Goal: Task Accomplishment & Management: Manage account settings

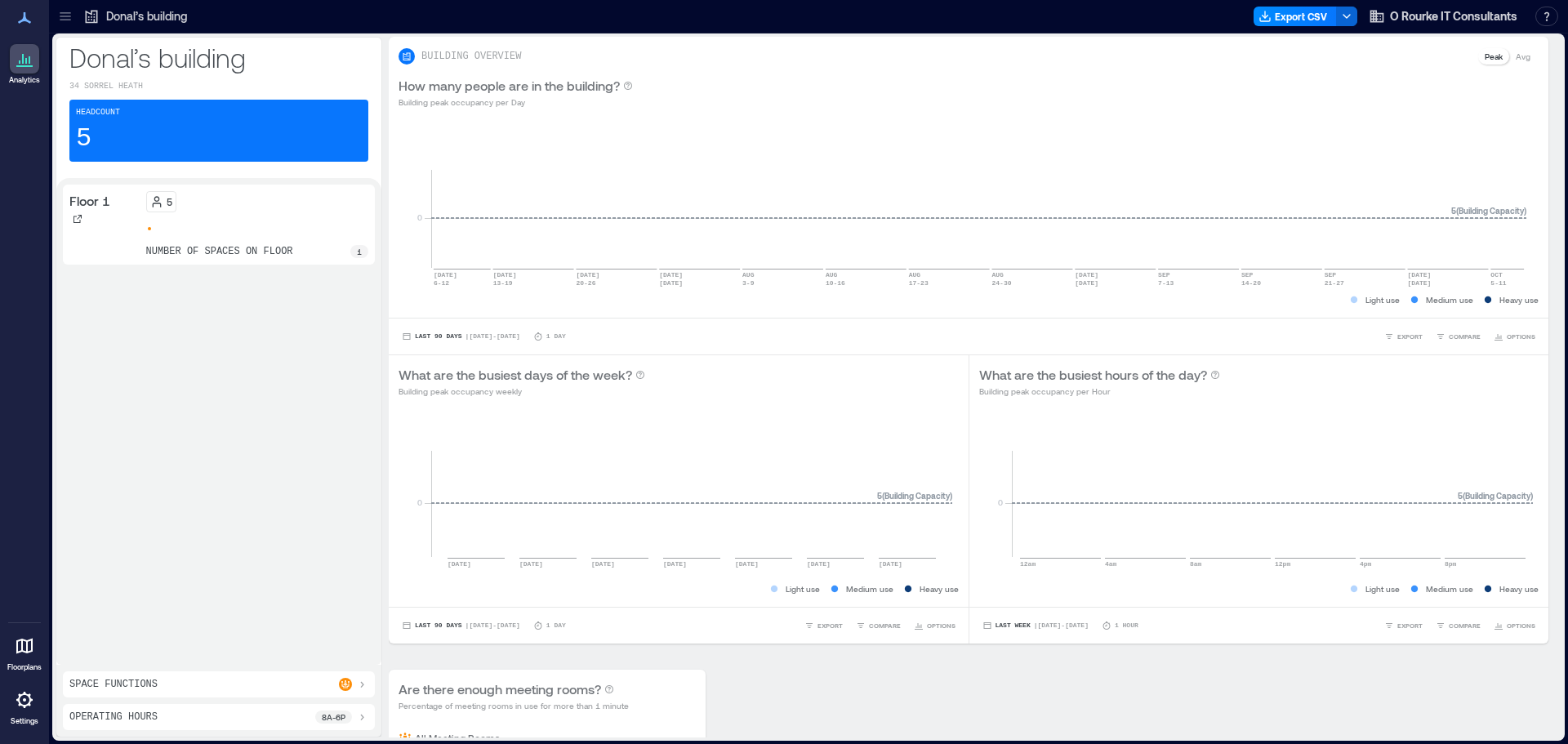
click at [71, 14] on icon at bounding box center [65, 16] width 16 height 16
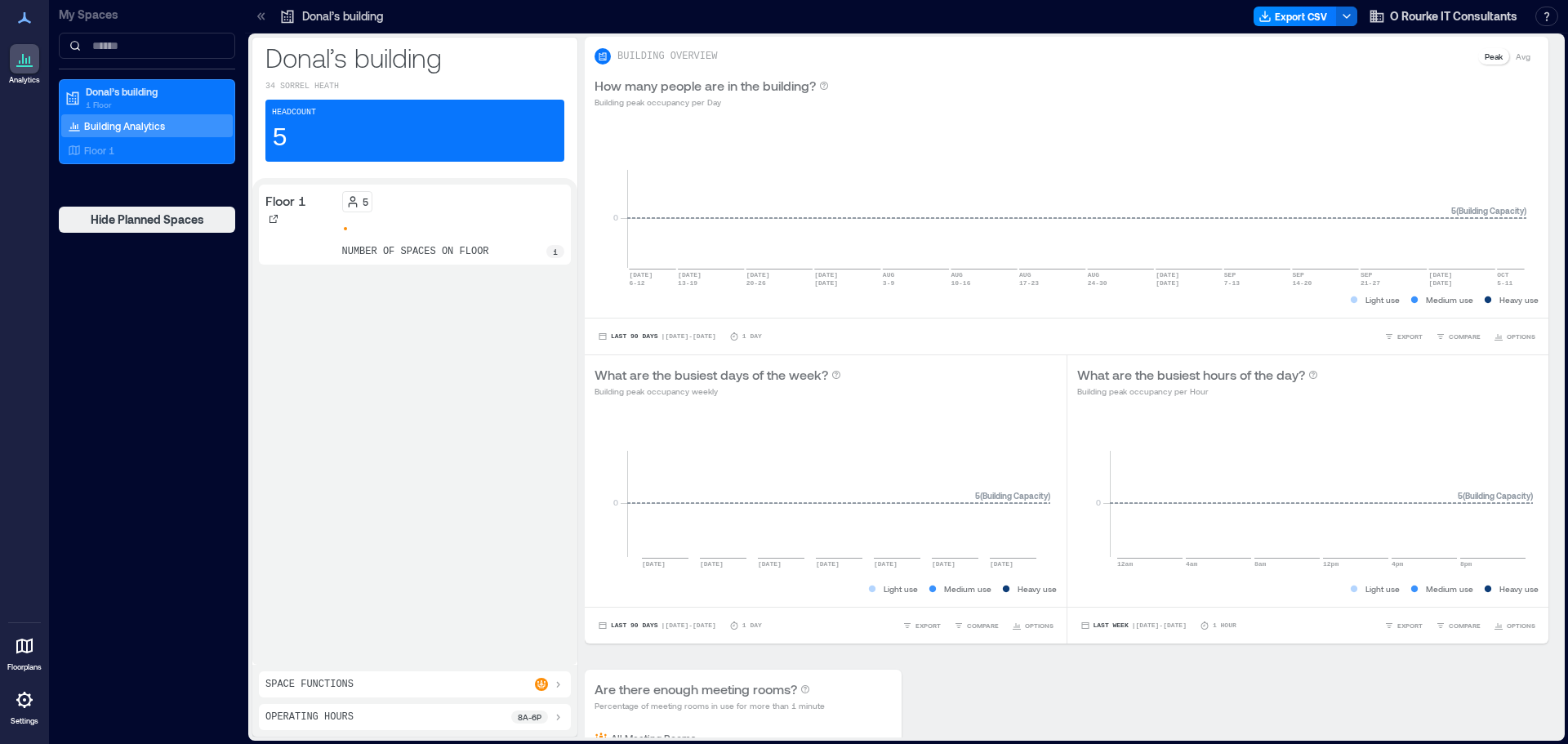
click at [123, 127] on p "Building Analytics" at bounding box center [124, 125] width 80 height 13
click at [121, 92] on p "Donal’s building" at bounding box center [154, 91] width 137 height 13
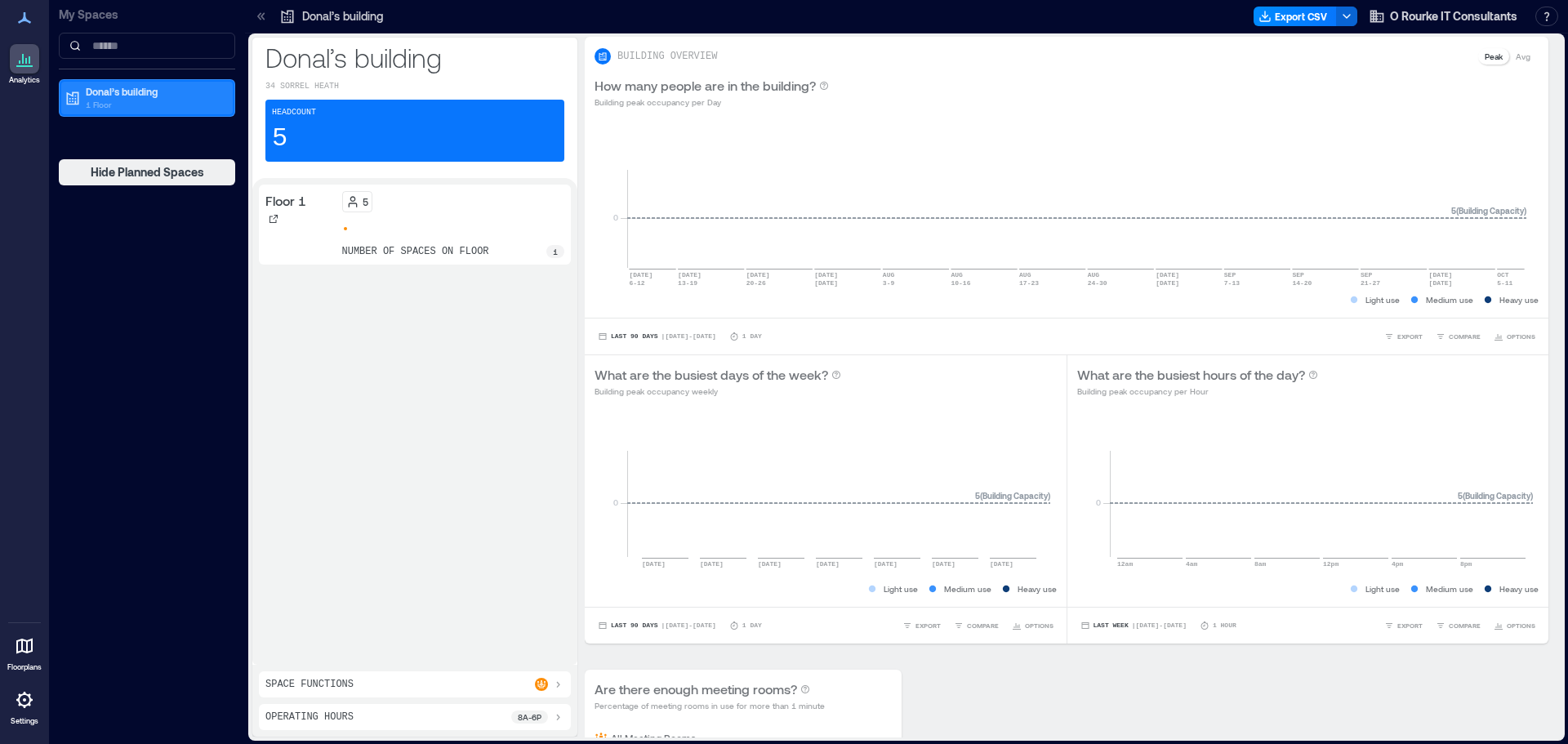
click at [121, 92] on p "Donal’s building" at bounding box center [154, 91] width 137 height 13
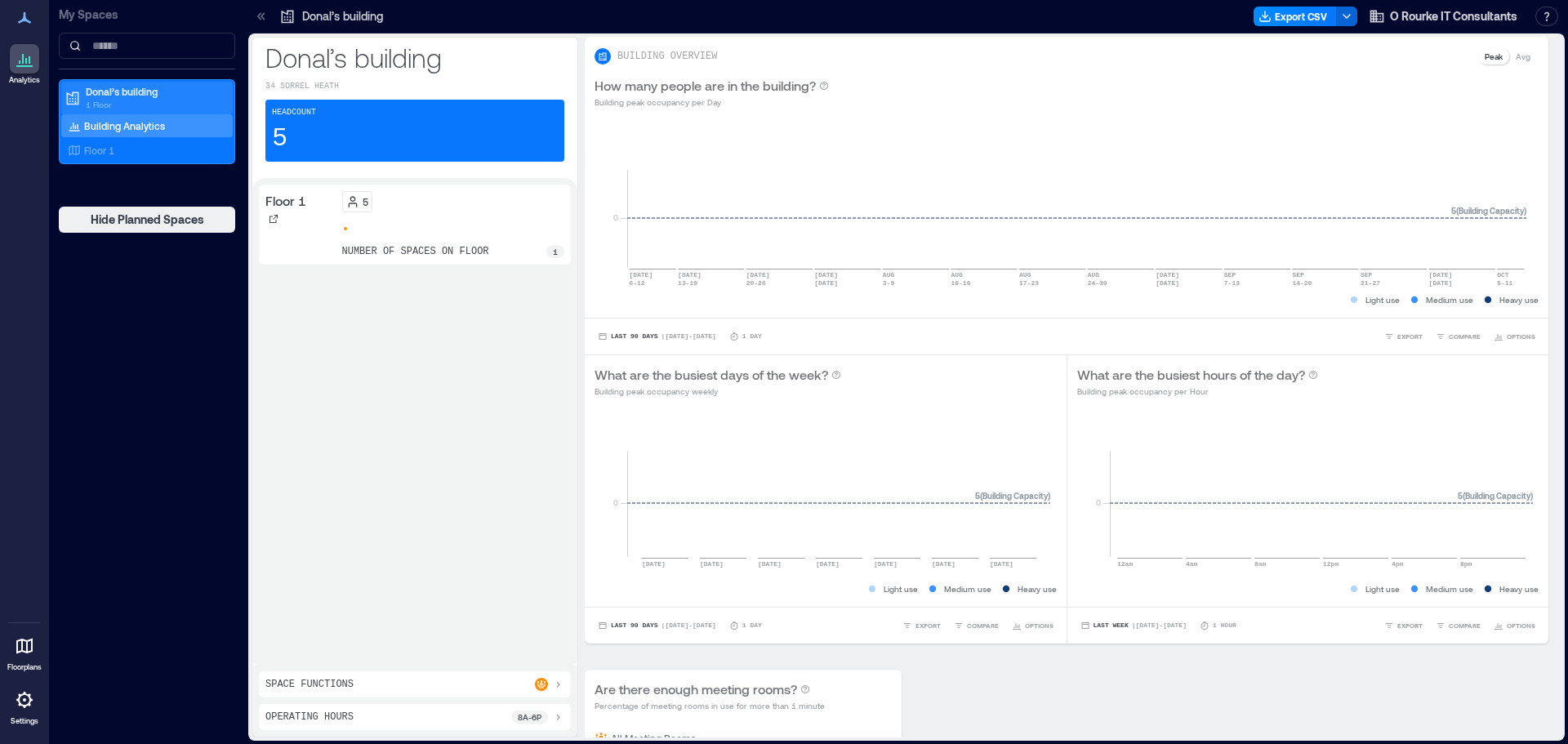
click at [119, 85] on p "Donal’s building" at bounding box center [154, 91] width 137 height 13
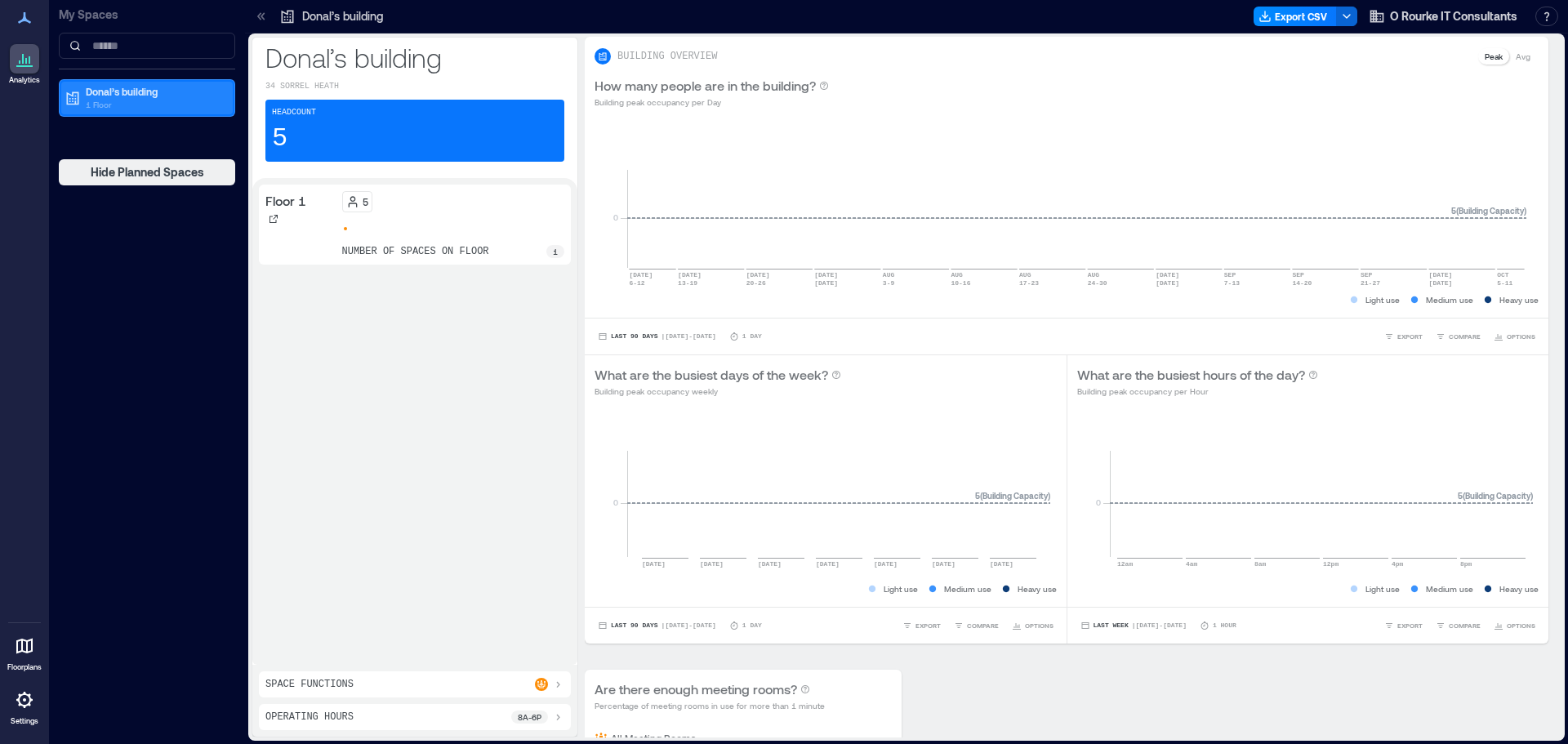
click at [119, 85] on p "Donal’s building" at bounding box center [154, 91] width 137 height 13
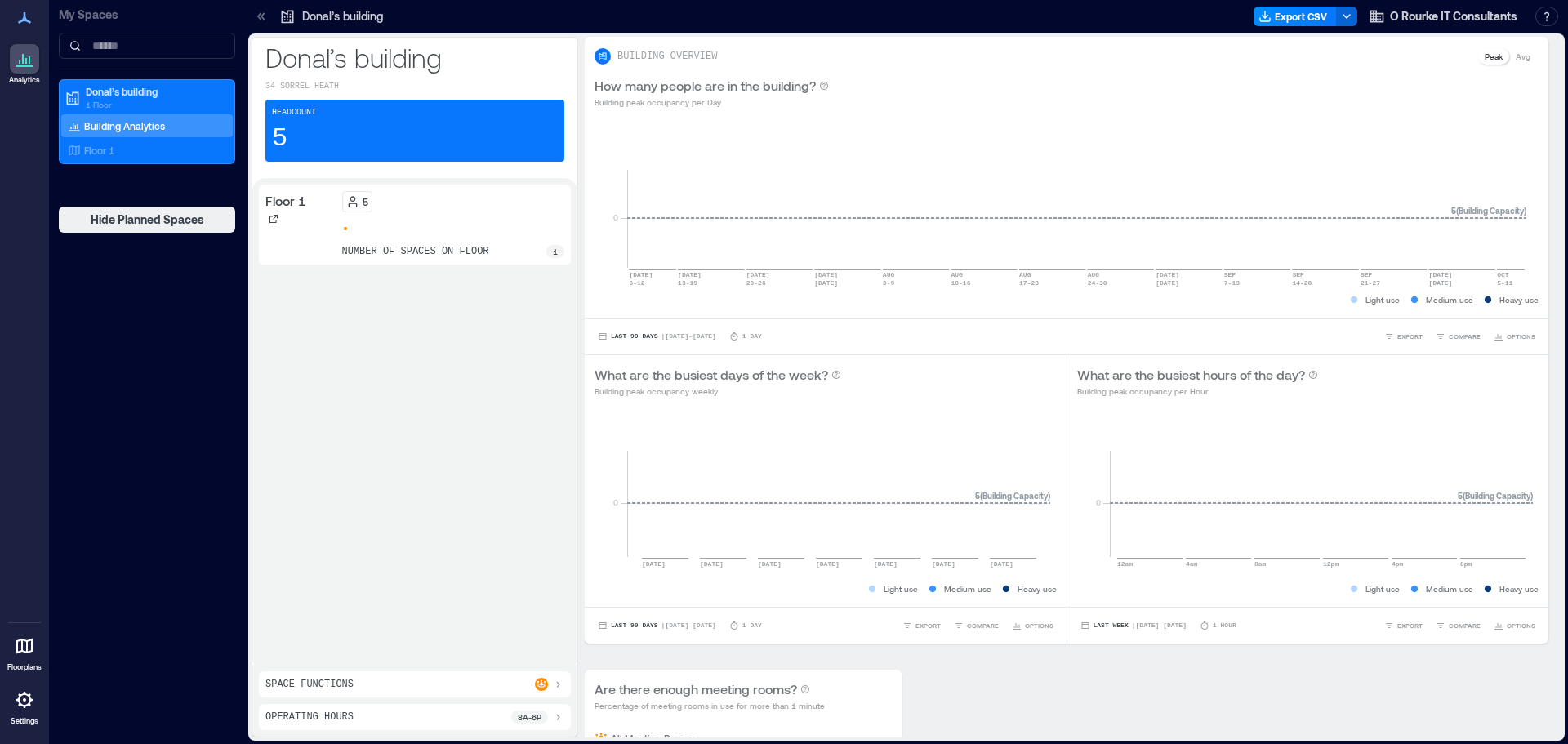
click at [106, 129] on p "Building Analytics" at bounding box center [124, 125] width 80 height 13
click at [22, 698] on icon at bounding box center [25, 700] width 20 height 20
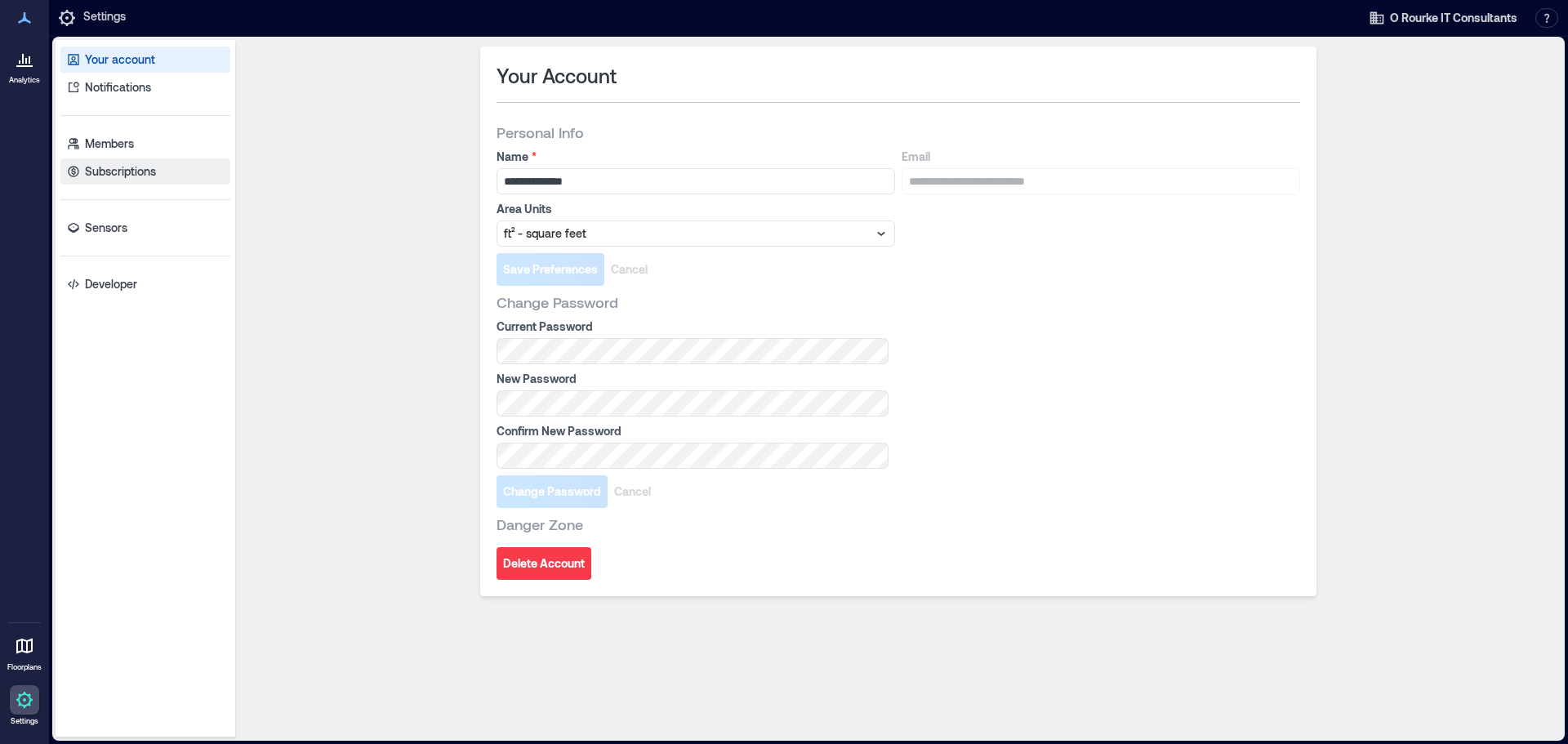
click at [146, 166] on p "Subscriptions" at bounding box center [121, 172] width 71 height 16
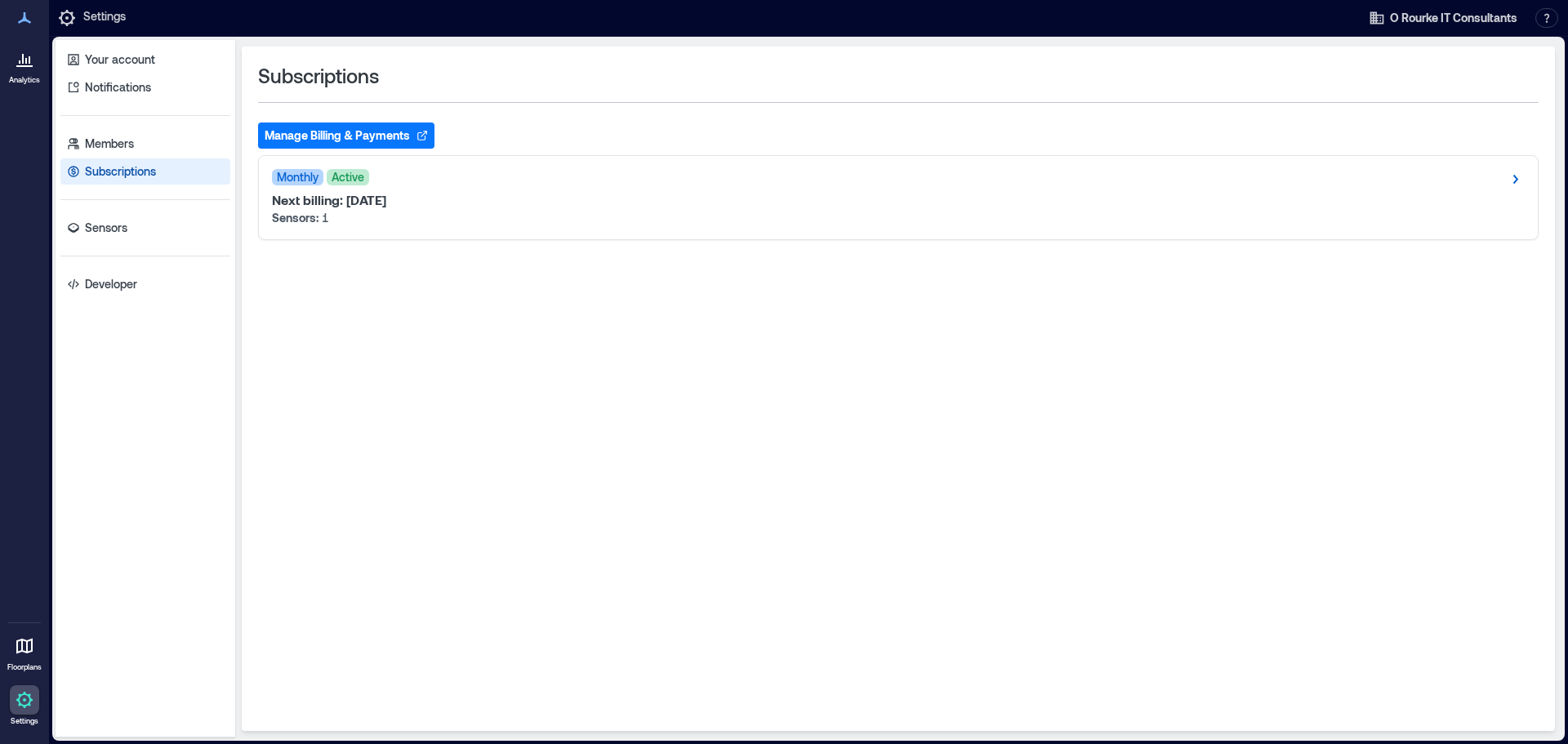
click at [366, 131] on button "Manage Billing & Payments" at bounding box center [346, 135] width 177 height 26
